Goal: Information Seeking & Learning: Check status

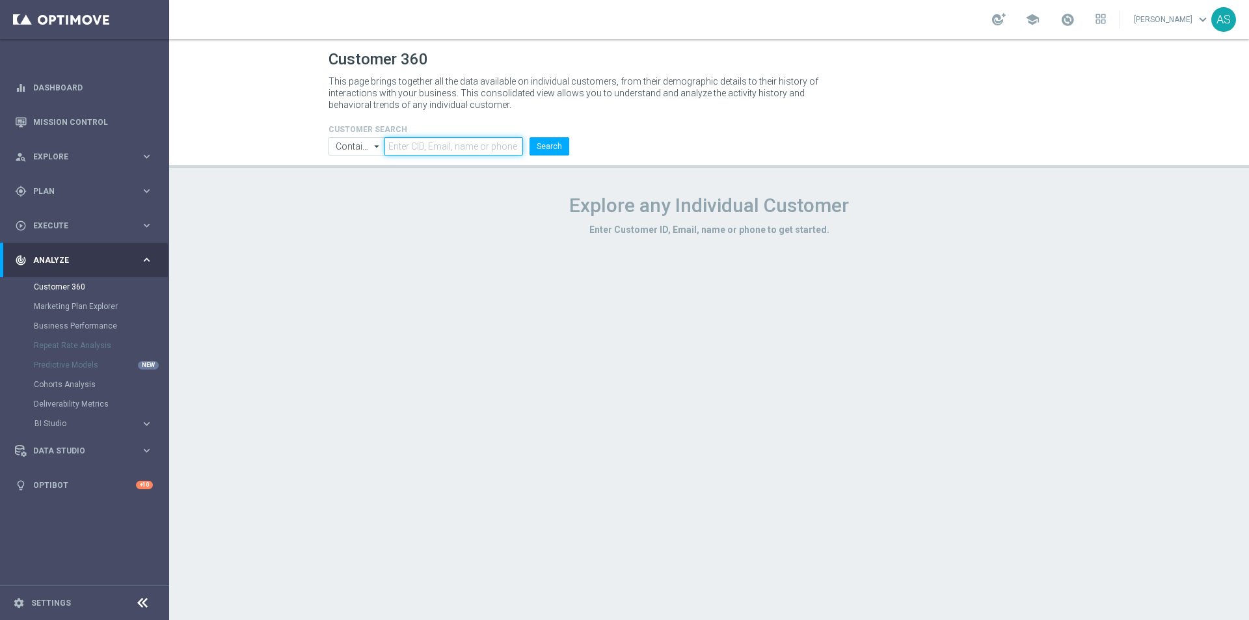
click at [436, 149] on input "text" at bounding box center [453, 146] width 139 height 18
paste input "1164975"
type input "1164975"
click at [347, 154] on input "Contains" at bounding box center [356, 146] width 56 height 18
click at [361, 181] on div "Equals" at bounding box center [356, 185] width 56 height 18
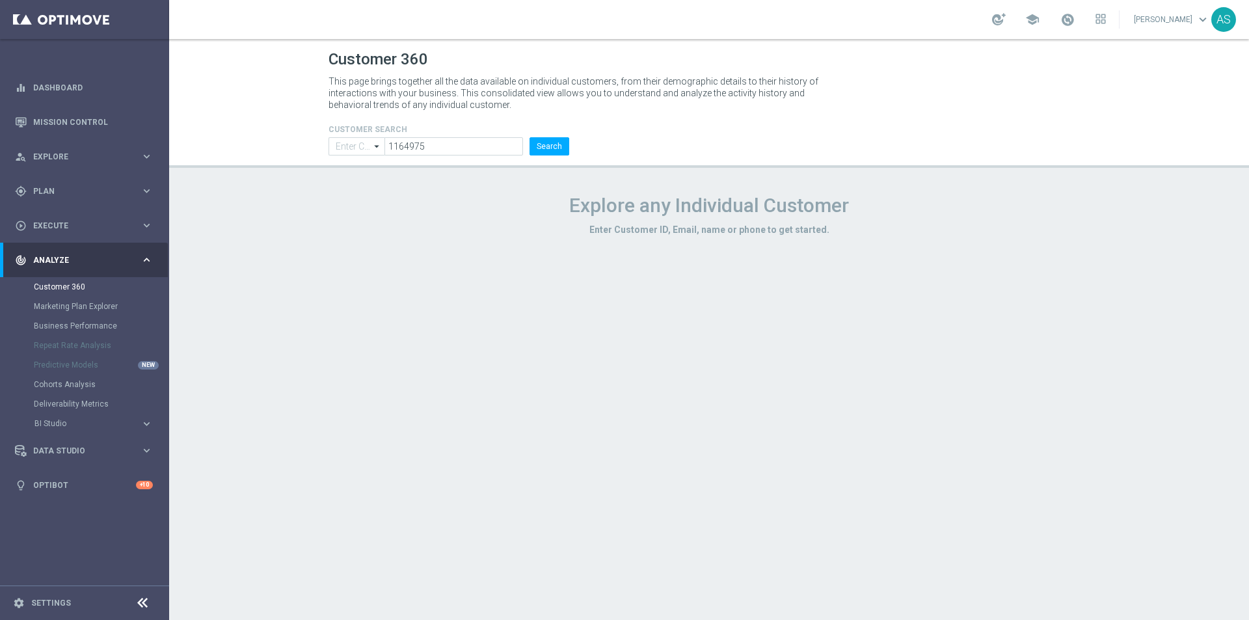
type input "Equals"
click at [538, 150] on button "Search" at bounding box center [549, 146] width 40 height 18
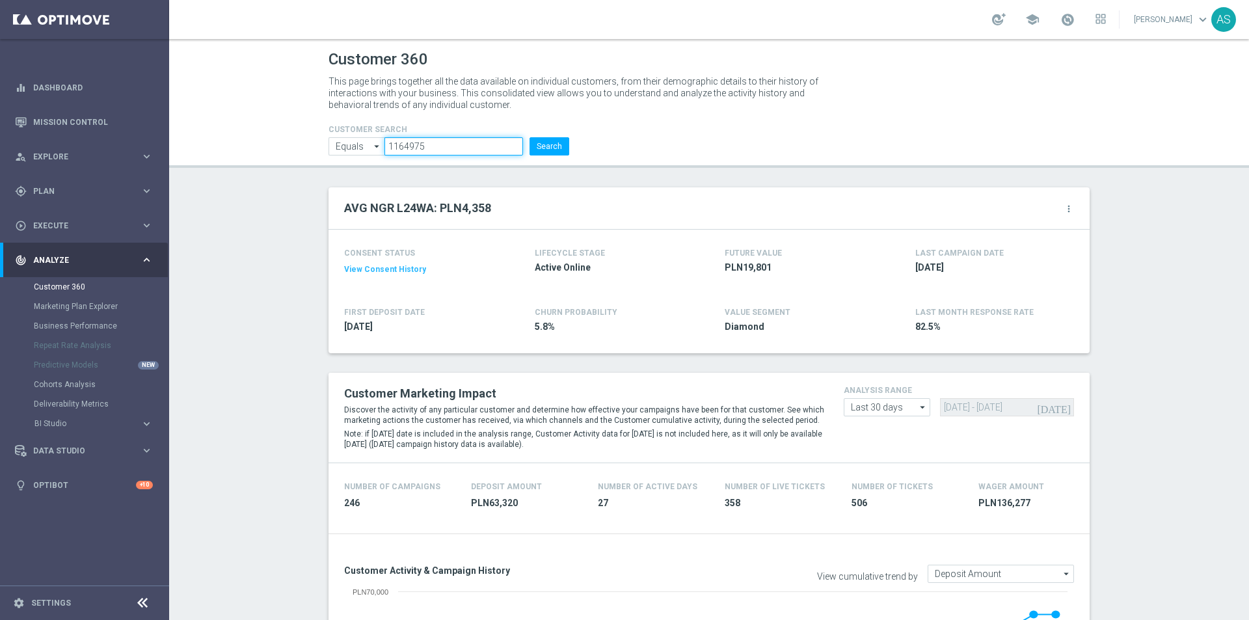
click at [393, 144] on input "1164975" at bounding box center [453, 146] width 139 height 18
paste input "525196"
type input "1525196"
click at [526, 144] on li "Search" at bounding box center [549, 146] width 46 height 18
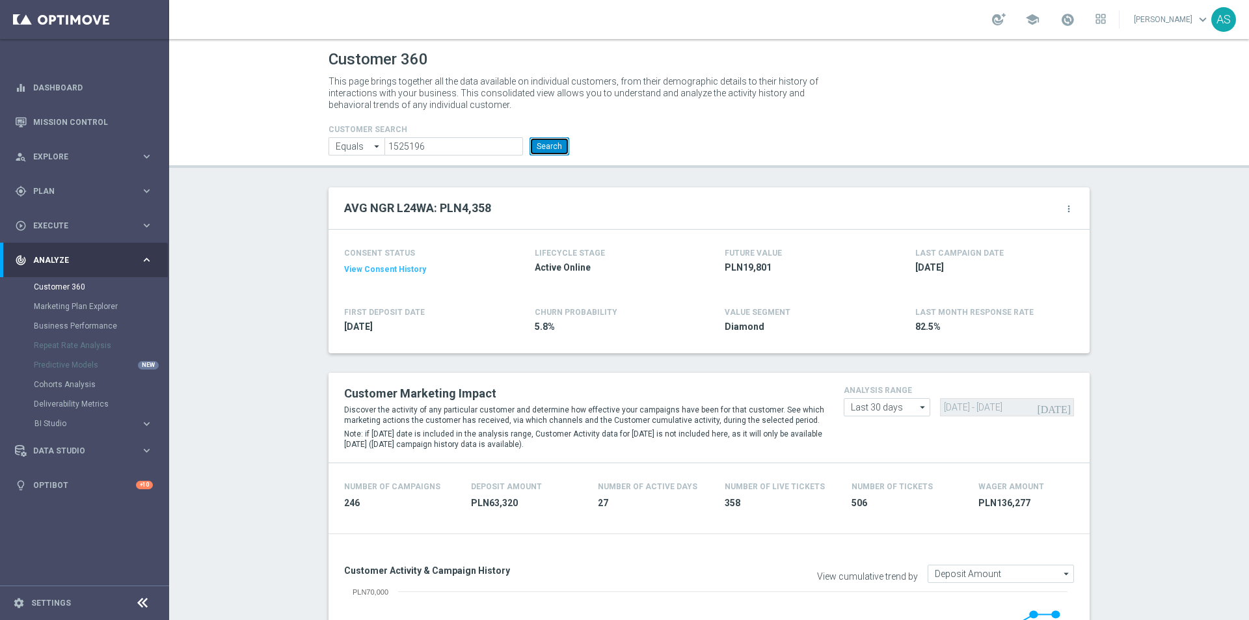
click at [539, 147] on button "Search" at bounding box center [549, 146] width 40 height 18
click at [438, 146] on input "1525196" at bounding box center [453, 146] width 139 height 18
click at [539, 143] on button "Search" at bounding box center [549, 146] width 40 height 18
click at [551, 140] on button "Search" at bounding box center [549, 146] width 40 height 18
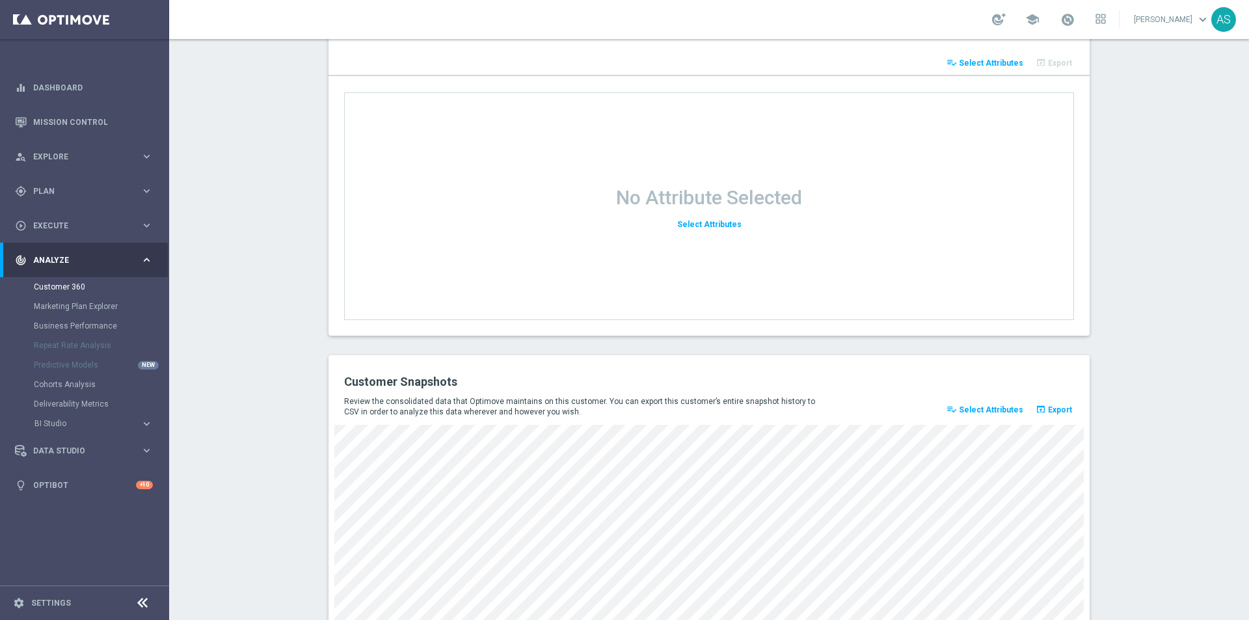
scroll to position [1641, 0]
